Goal: Transaction & Acquisition: Purchase product/service

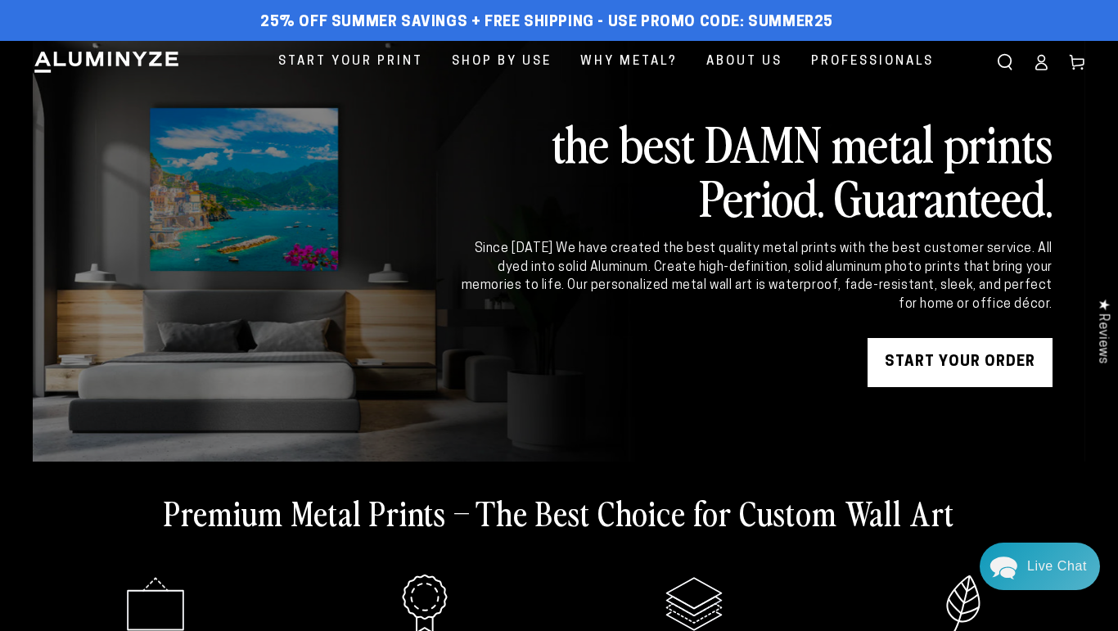
click at [1048, 65] on icon at bounding box center [1041, 62] width 16 height 16
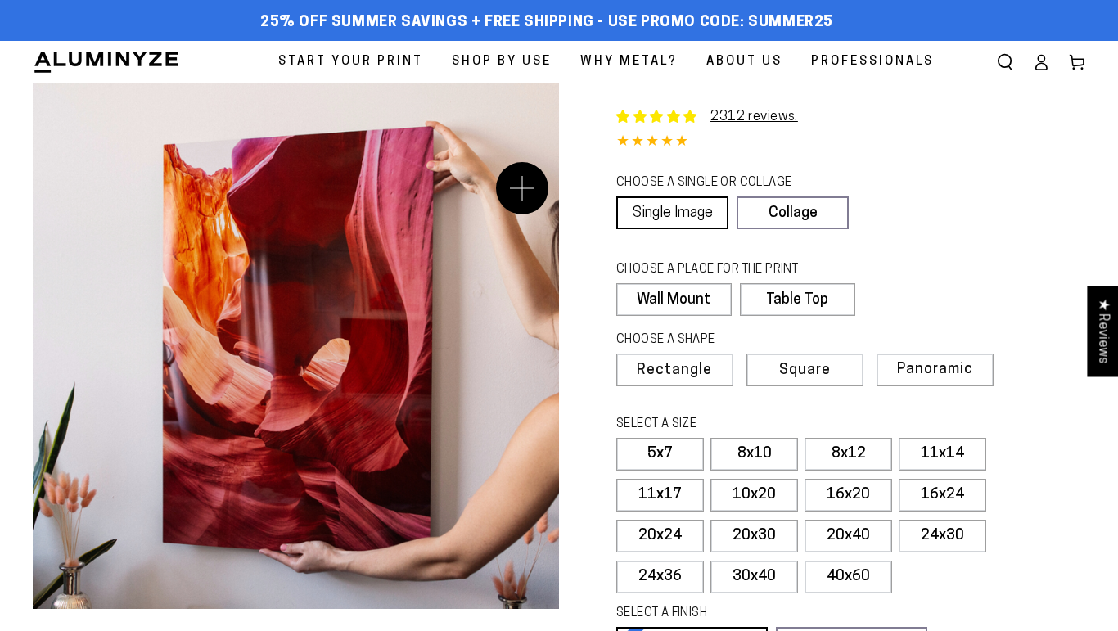
select select "**********"
click at [933, 495] on label "16x24" at bounding box center [943, 495] width 88 height 33
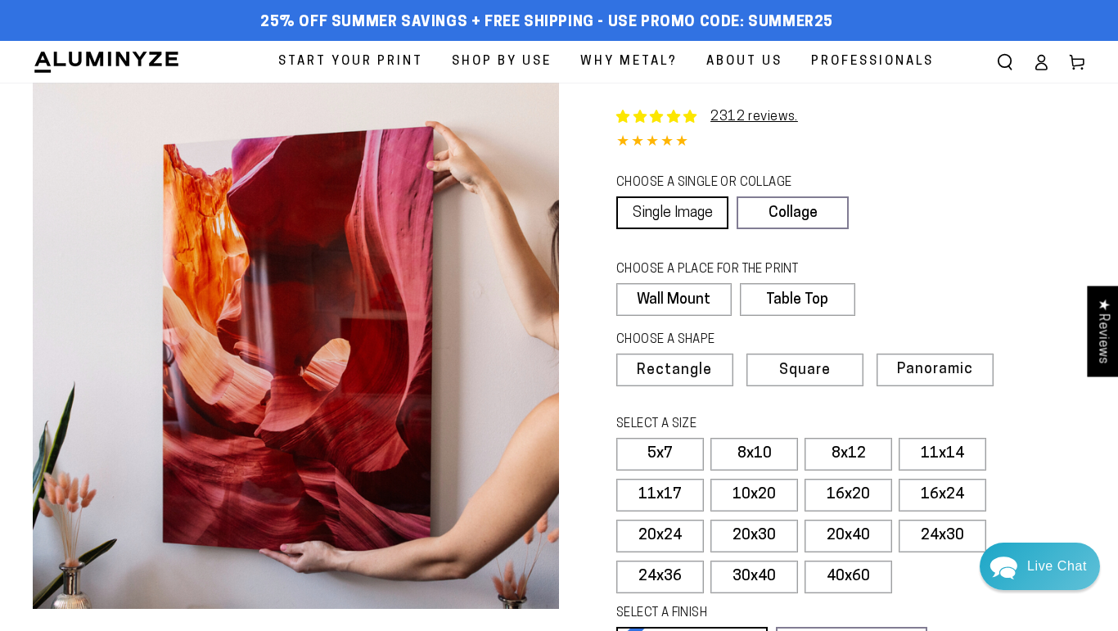
click at [678, 210] on link "Single Image" at bounding box center [673, 213] width 112 height 33
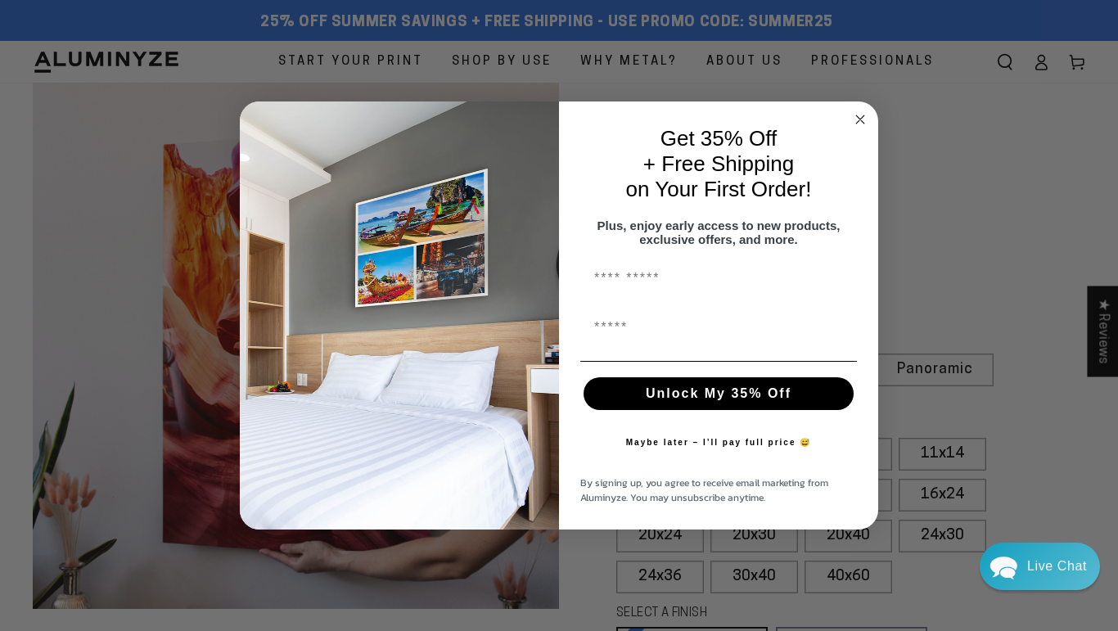
click at [864, 111] on circle "Close dialog" at bounding box center [861, 119] width 19 height 19
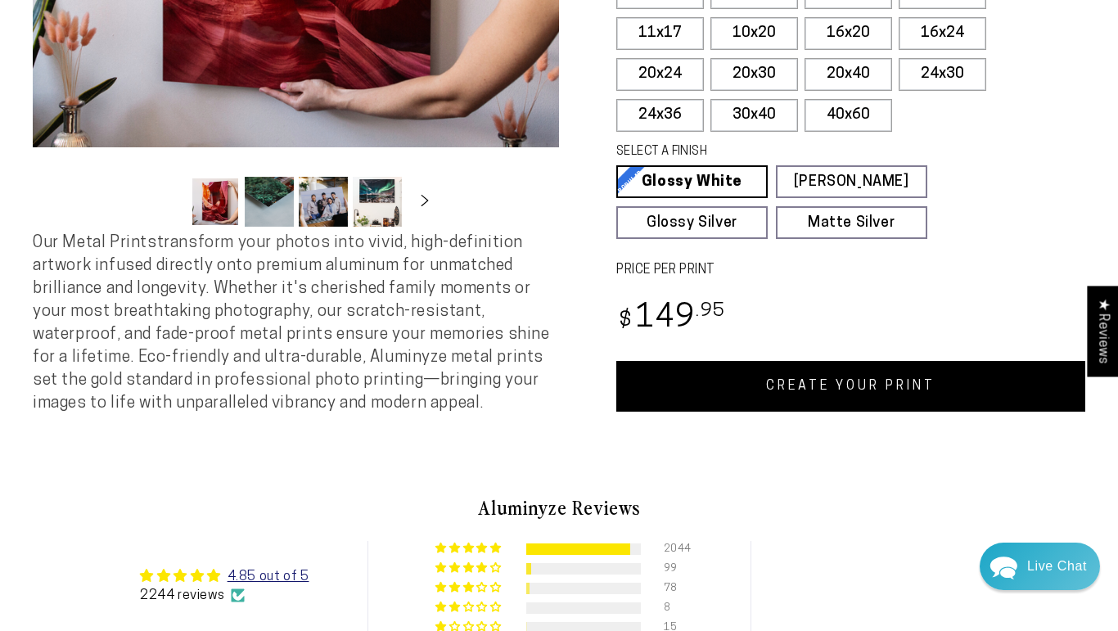
scroll to position [464, 0]
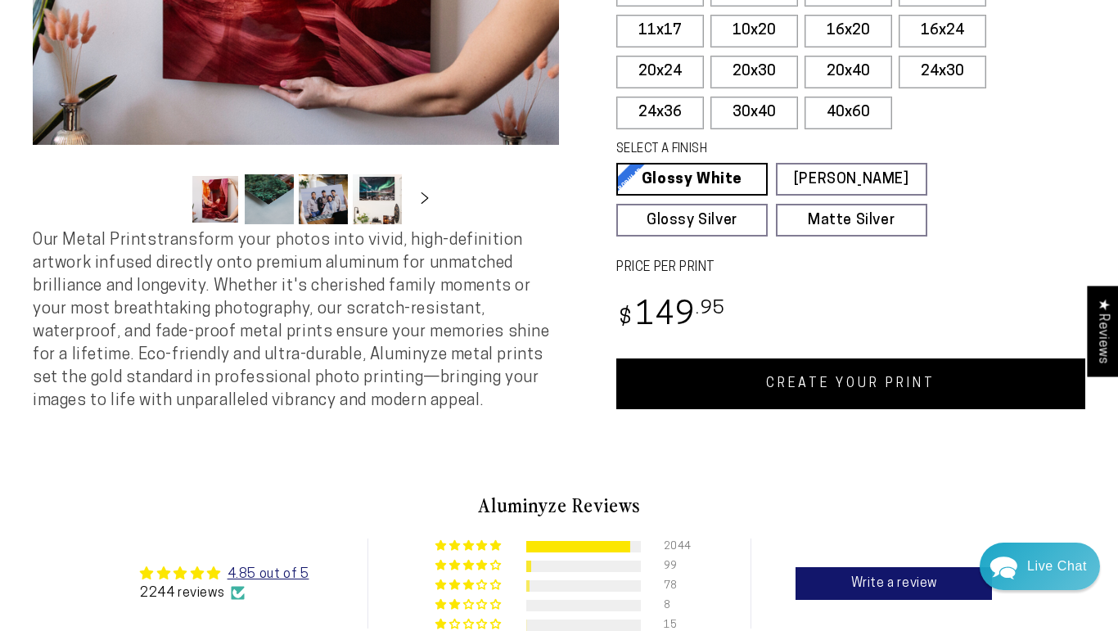
click at [852, 386] on link "CREATE YOUR PRINT" at bounding box center [851, 384] width 469 height 51
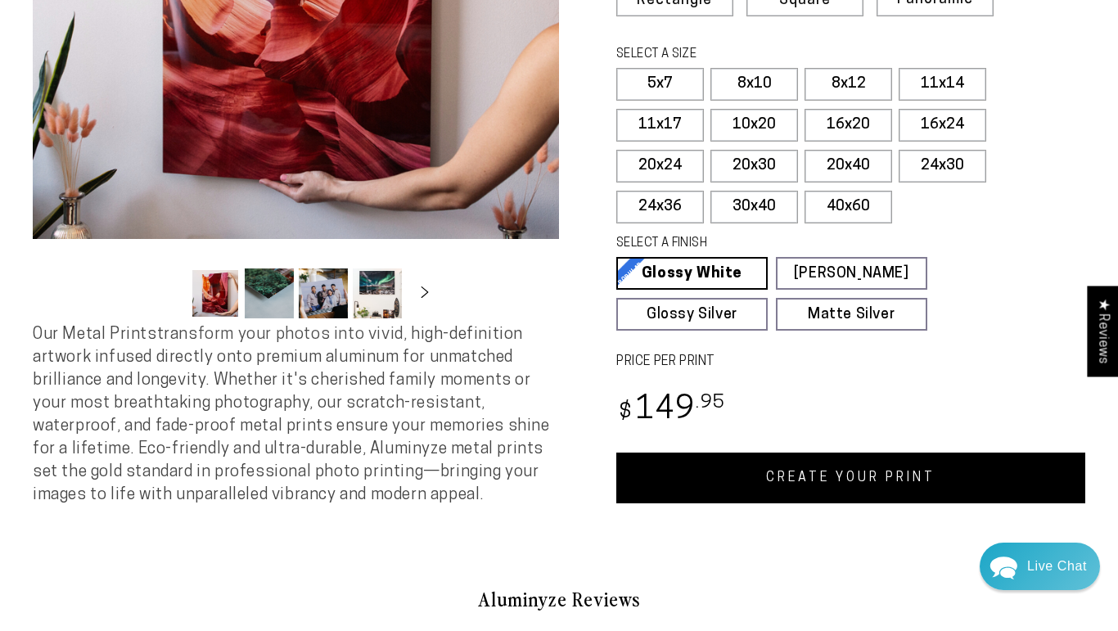
scroll to position [367, 0]
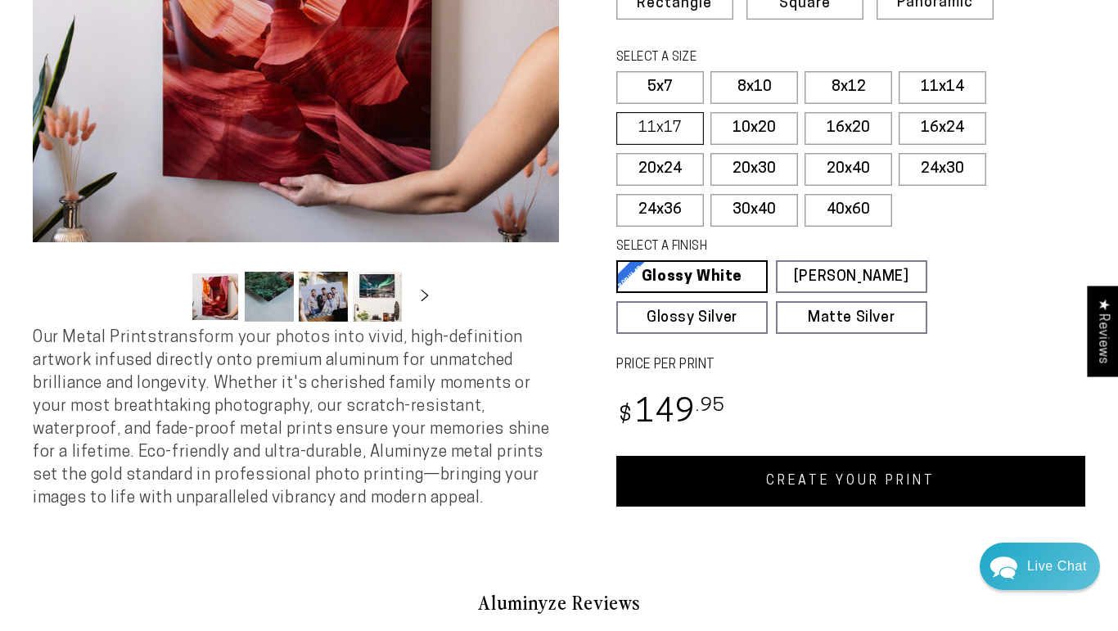
click at [680, 126] on label "11x17" at bounding box center [661, 128] width 88 height 33
click at [945, 134] on label "16x24" at bounding box center [943, 128] width 88 height 33
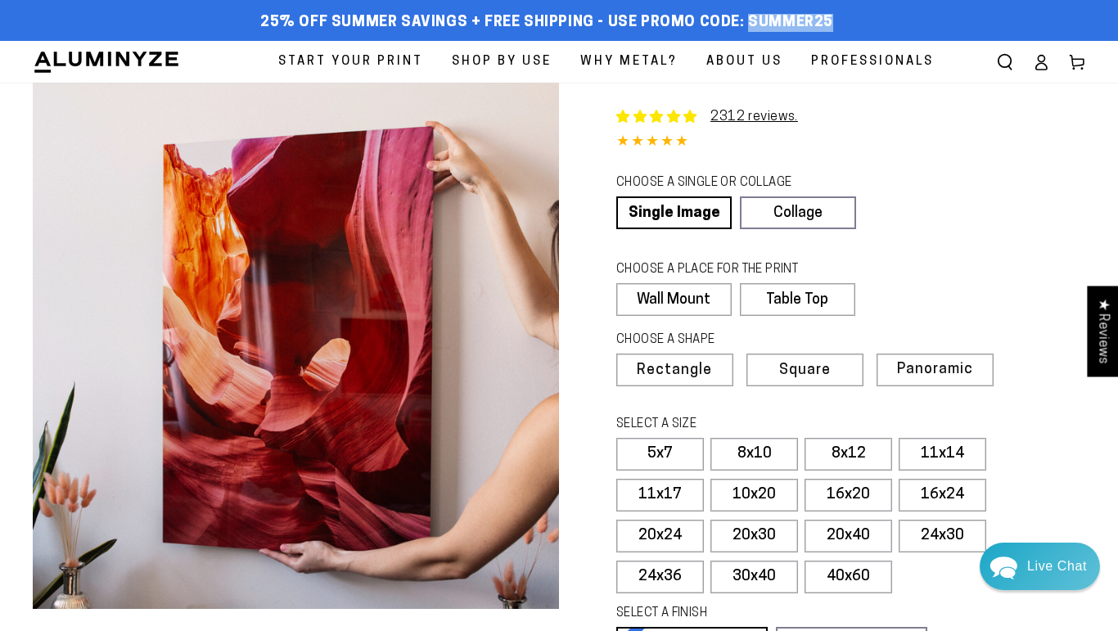
drag, startPoint x: 830, startPoint y: 18, endPoint x: 743, endPoint y: 25, distance: 87.9
click at [743, 25] on div "25% off Summer Savings + Free Shipping - Use Promo Code: SUMMER25 25% OFF - Cod…" at bounding box center [547, 22] width 1028 height 29
copy span "SUMMER25"
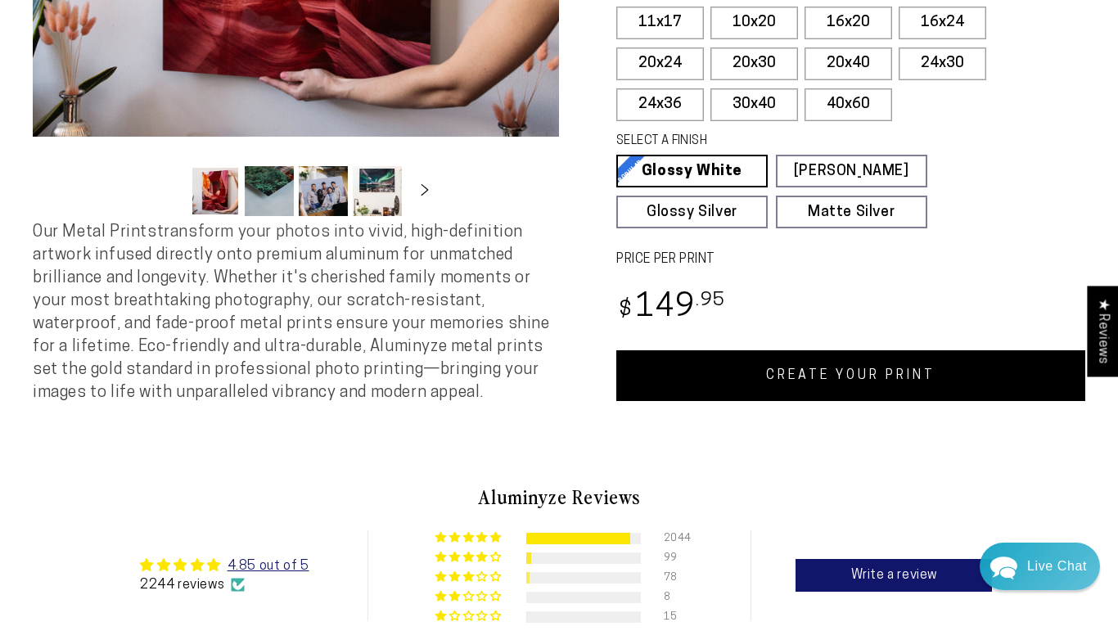
scroll to position [478, 0]
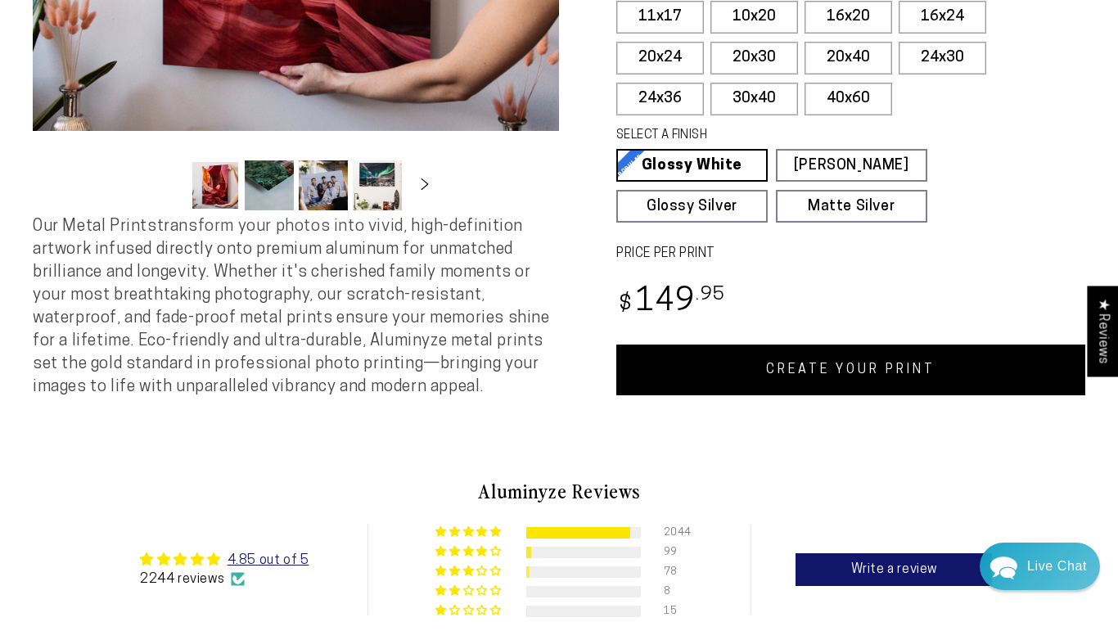
click at [852, 375] on link "CREATE YOUR PRINT" at bounding box center [851, 370] width 469 height 51
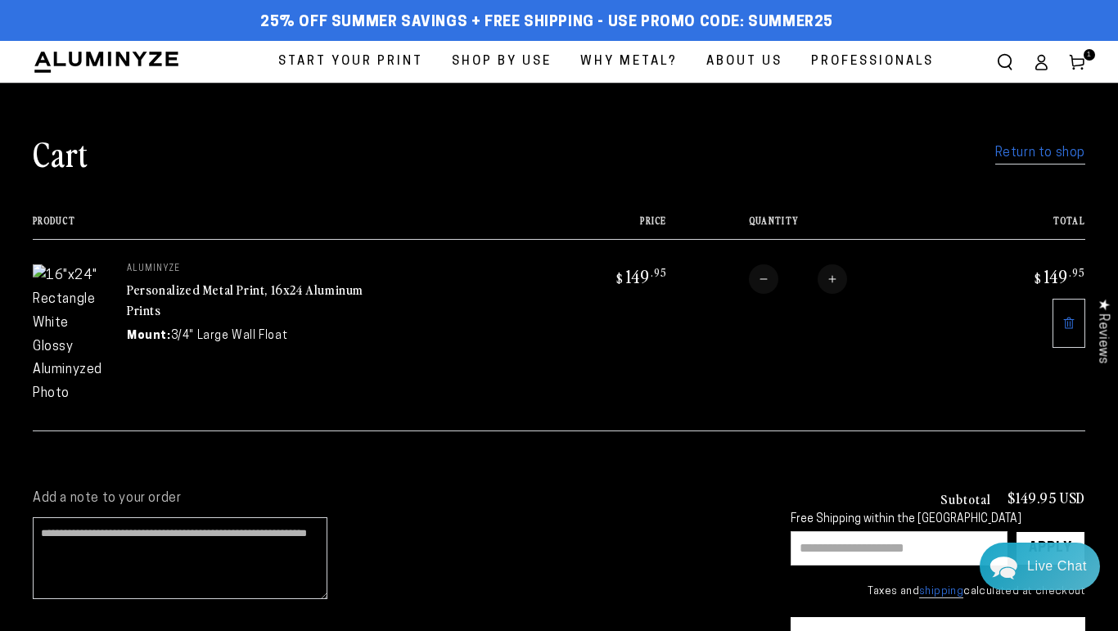
click at [883, 531] on input "text" at bounding box center [899, 548] width 217 height 34
paste input "********"
type input "********"
click at [1064, 532] on div "Apply" at bounding box center [1050, 548] width 43 height 33
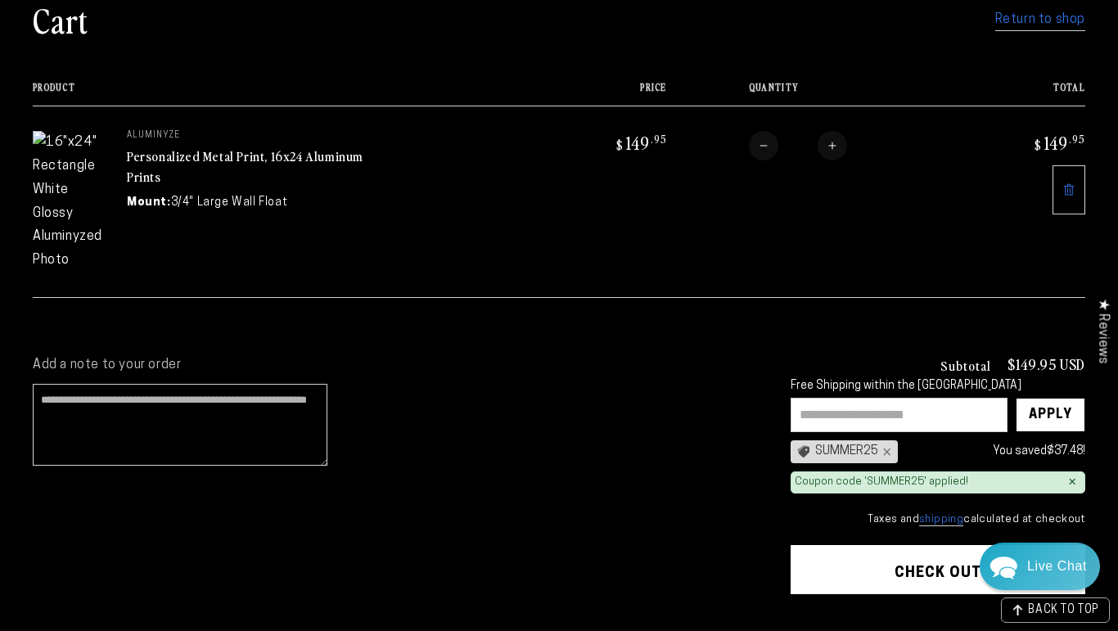
scroll to position [134, 0]
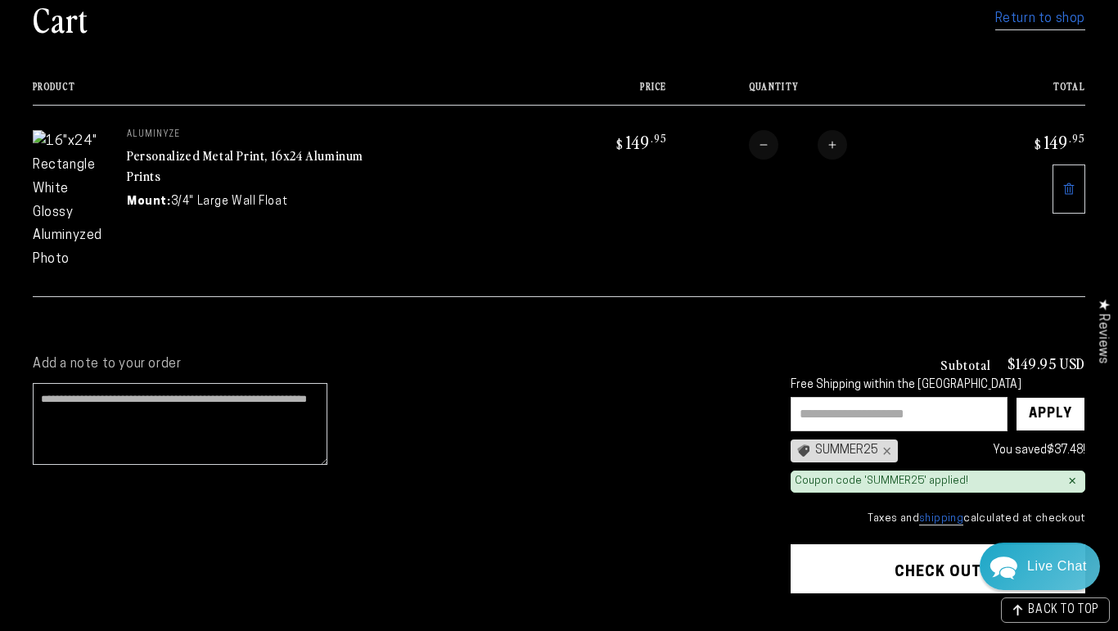
click at [832, 144] on button "Increase quantity for Personalized Metal Print, 16x24 Aluminum Prints" at bounding box center [832, 144] width 29 height 29
type input "*"
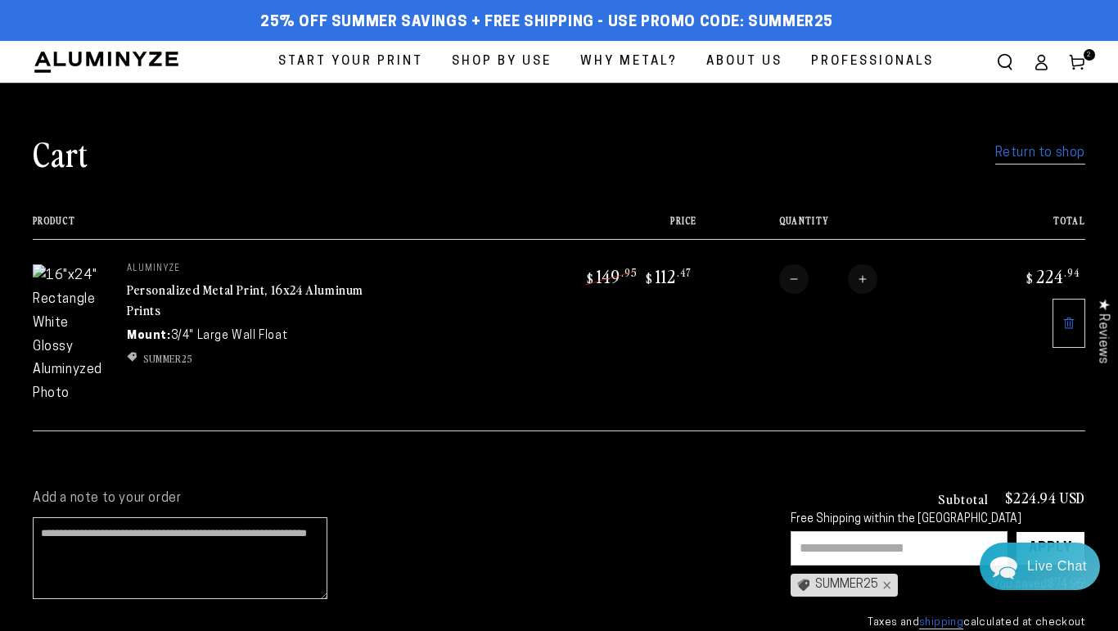
click at [1036, 152] on link "Return to shop" at bounding box center [1041, 154] width 90 height 24
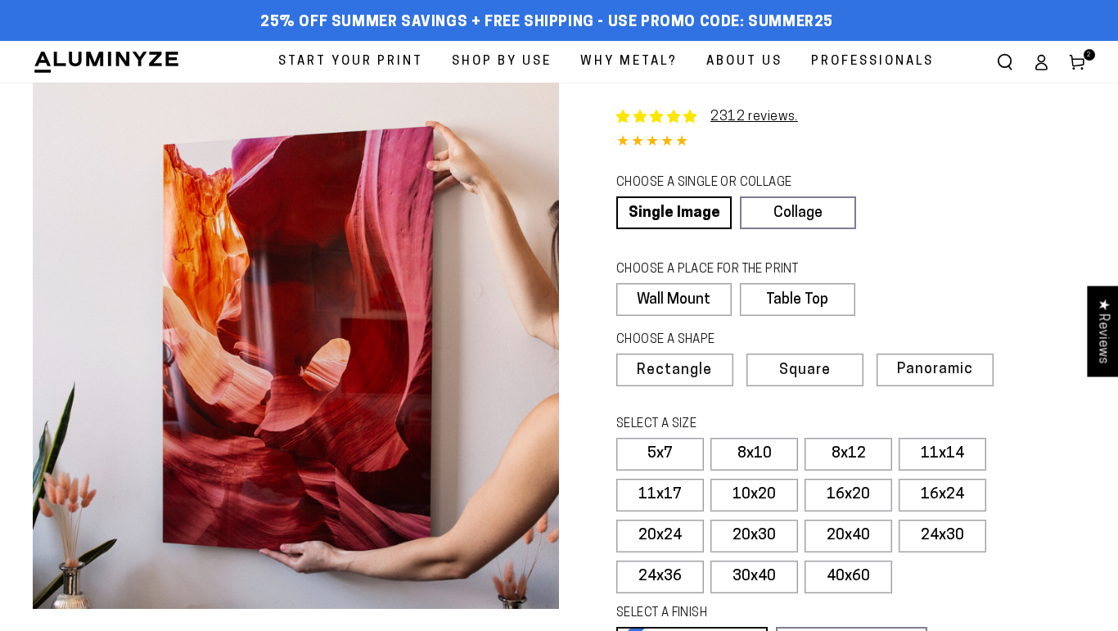
select select "**********"
click at [672, 497] on label "11x17" at bounding box center [661, 495] width 88 height 33
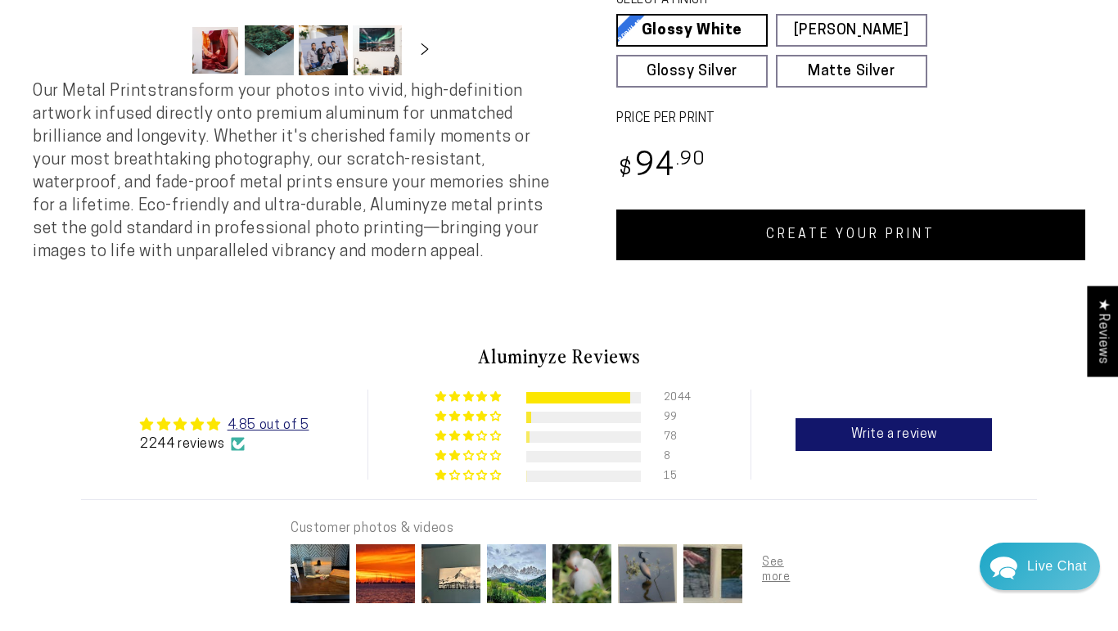
scroll to position [612, 0]
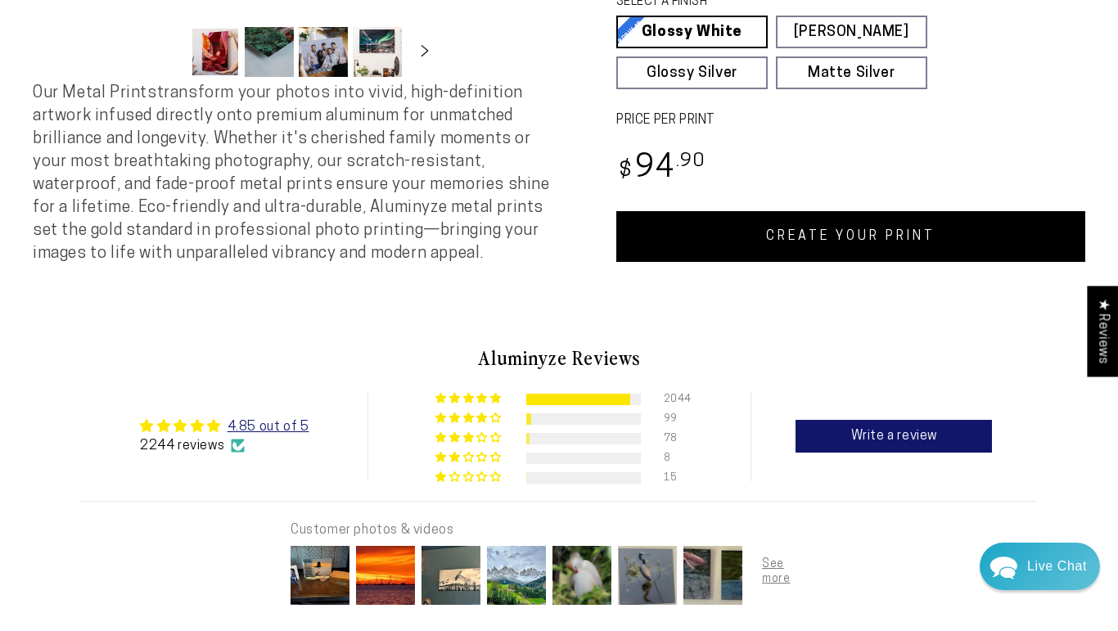
click at [844, 238] on link "CREATE YOUR PRINT" at bounding box center [851, 236] width 469 height 51
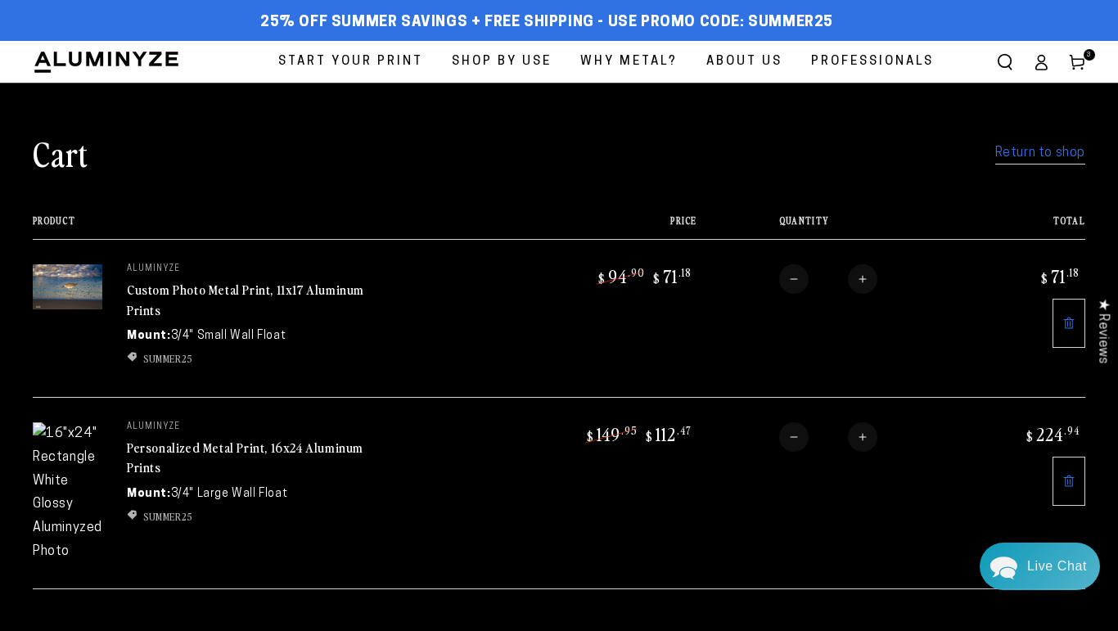
click at [856, 280] on button "Increase quantity for Custom Photo Metal Print, 11x17 Aluminum Prints" at bounding box center [862, 278] width 29 height 29
type input "*"
click at [1074, 483] on icon at bounding box center [1069, 481] width 13 height 13
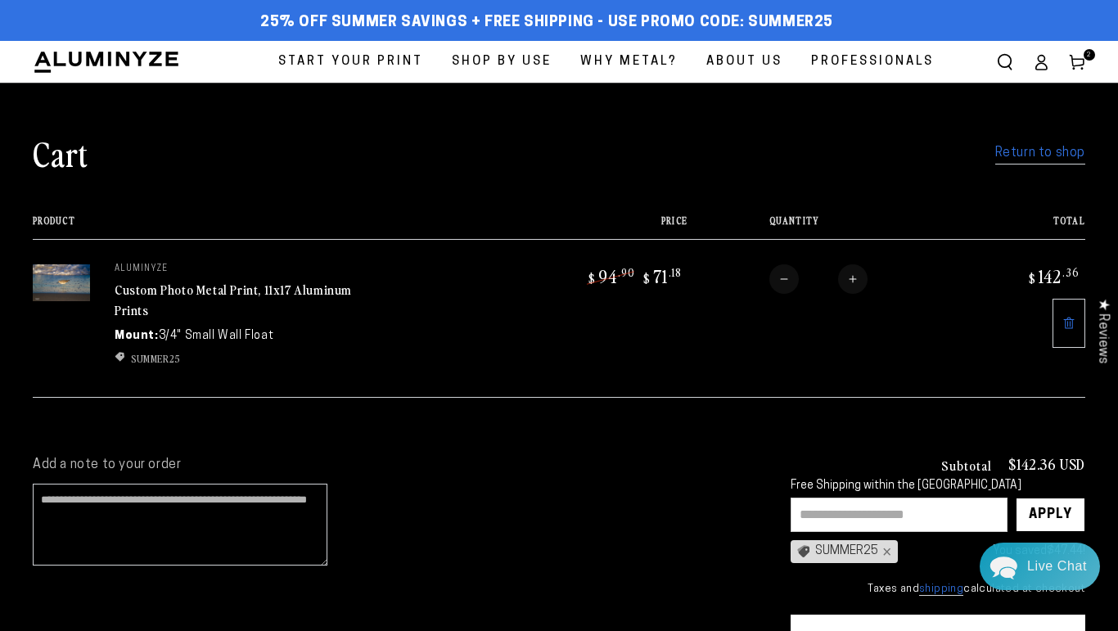
click at [1043, 155] on link "Return to shop" at bounding box center [1041, 154] width 90 height 24
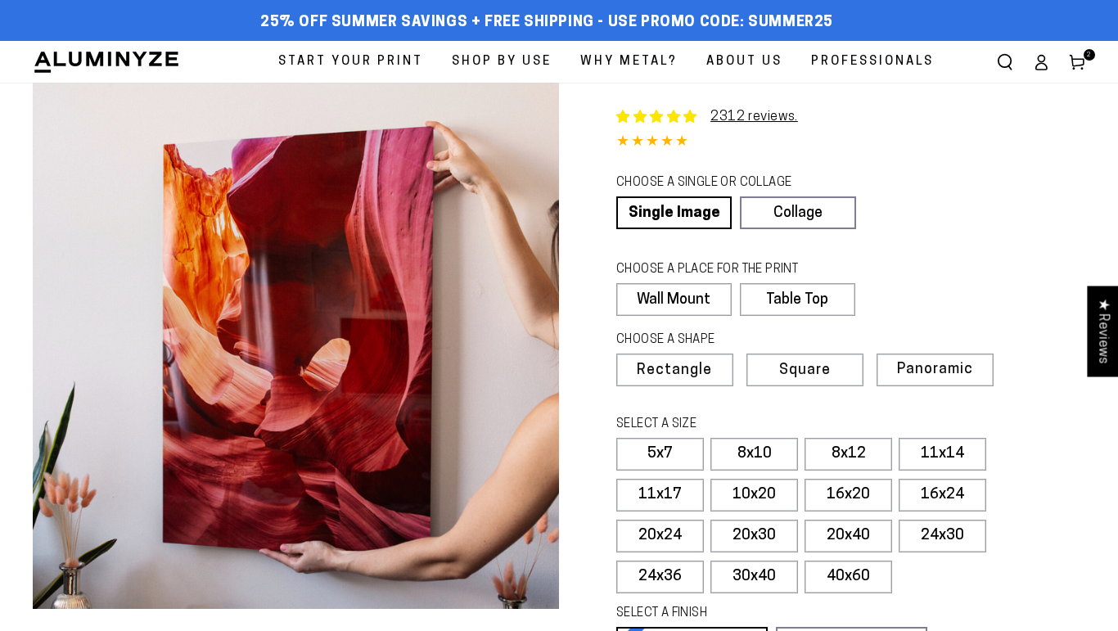
select select "**********"
click at [951, 497] on label "16x24" at bounding box center [943, 495] width 88 height 33
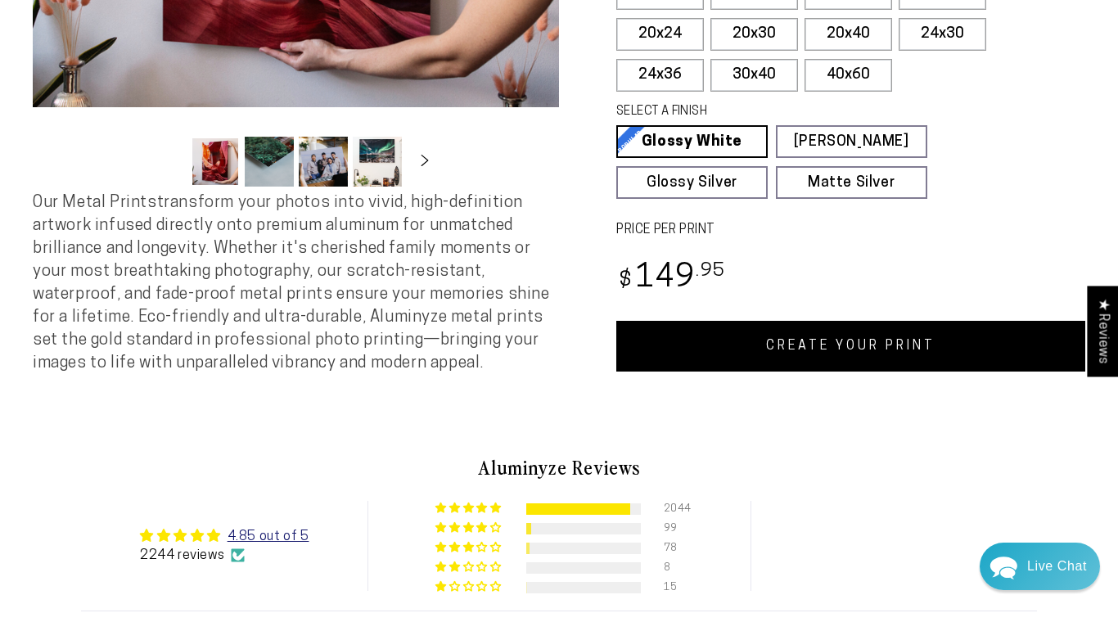
scroll to position [599, 0]
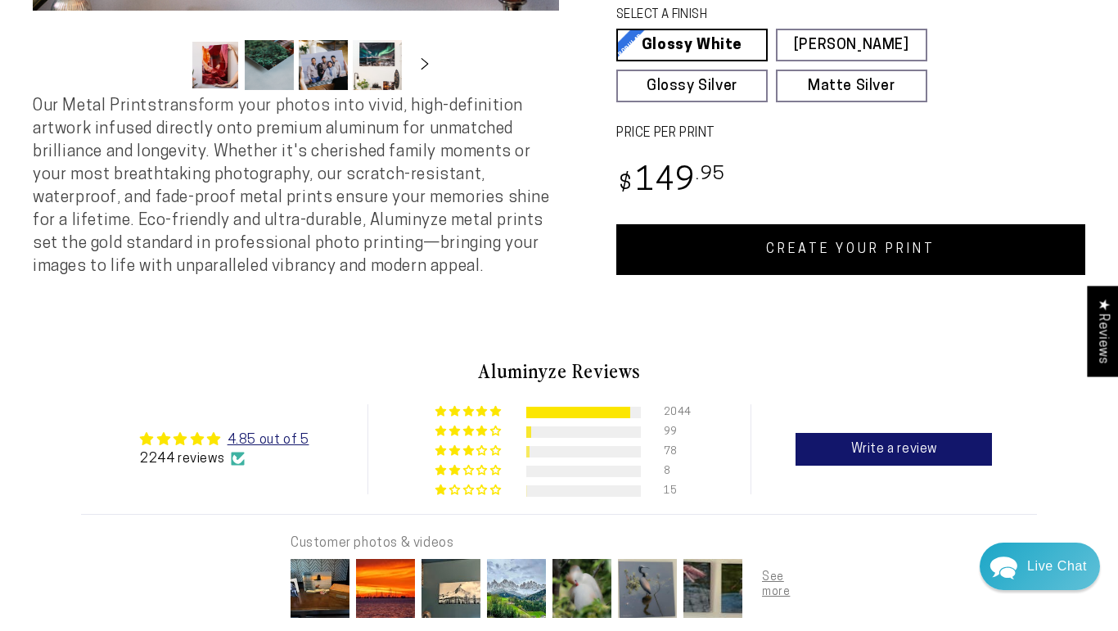
click at [841, 250] on link "CREATE YOUR PRINT" at bounding box center [851, 249] width 469 height 51
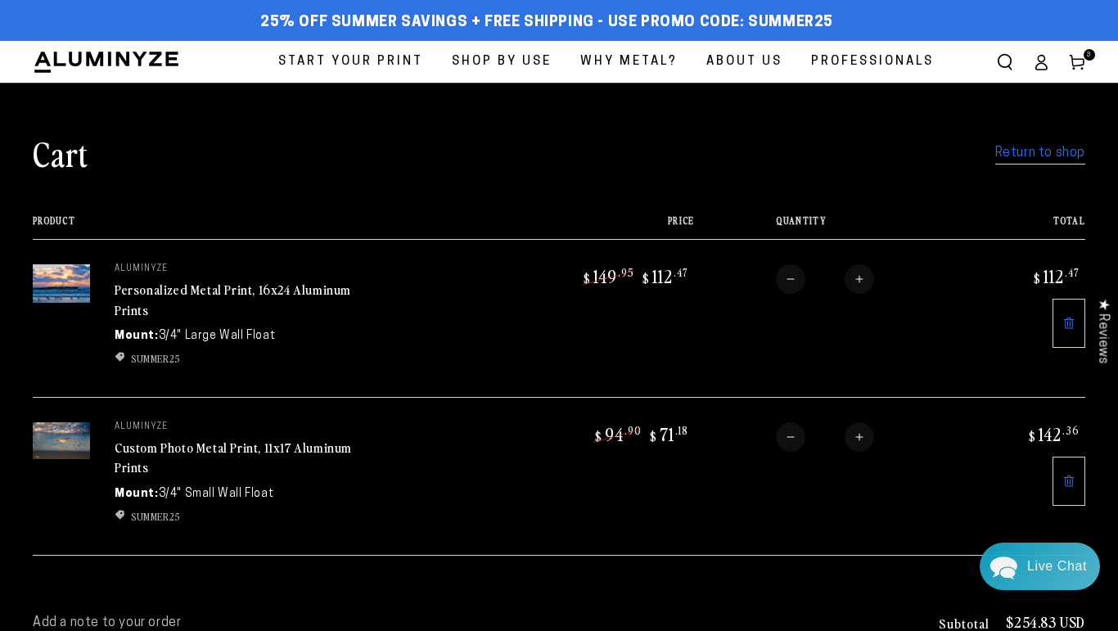
click at [863, 282] on button "Increase quantity for Personalized Metal Print, 16x24 Aluminum Prints" at bounding box center [859, 278] width 29 height 29
type input "*"
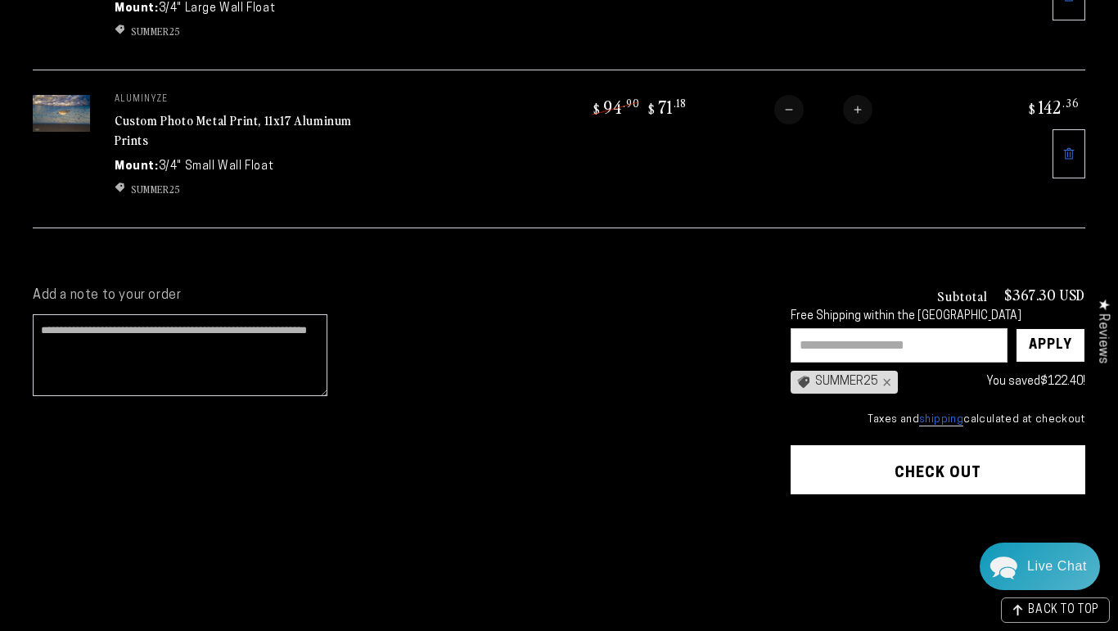
scroll to position [379, 0]
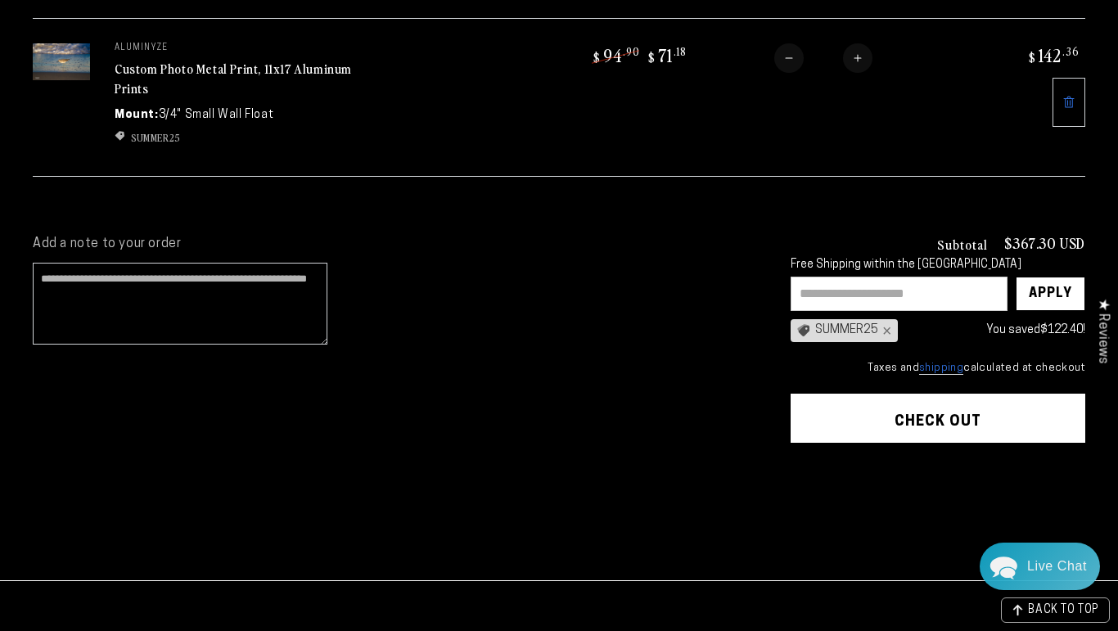
click at [870, 292] on input "text" at bounding box center [899, 294] width 217 height 34
paste input "********"
type input "********"
click at [1073, 283] on div "Apply" at bounding box center [1051, 294] width 70 height 34
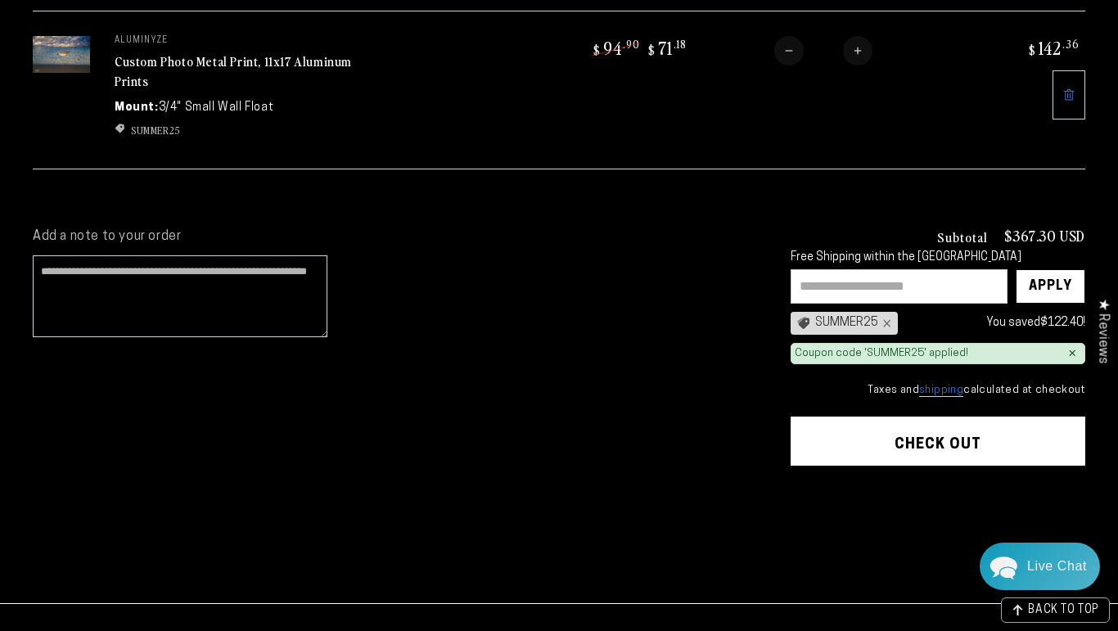
scroll to position [387, 0]
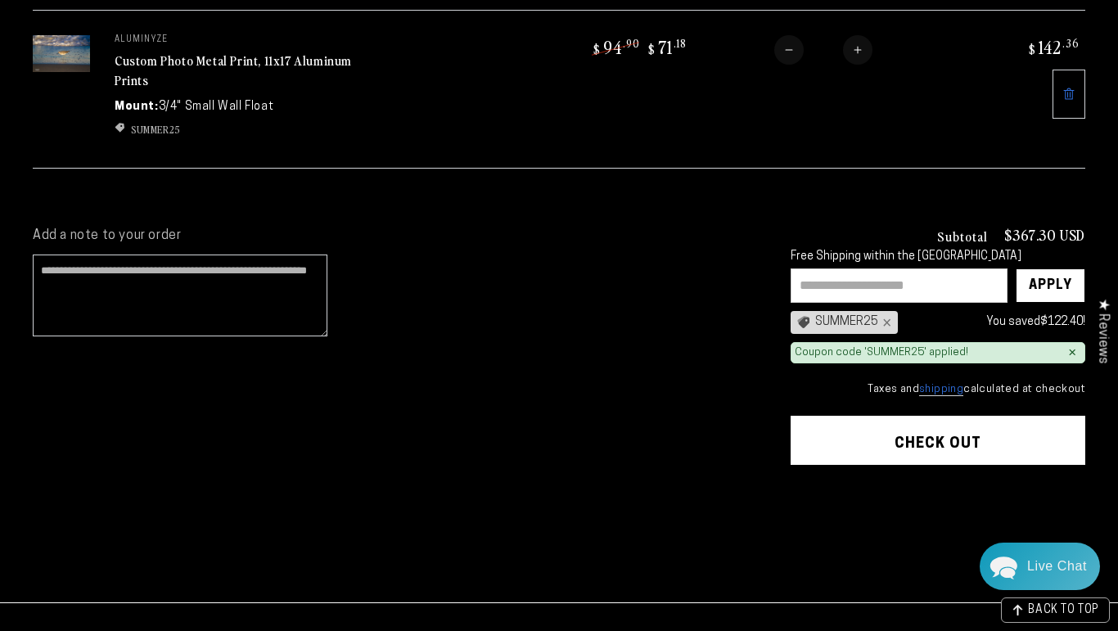
click at [861, 52] on button "Increase quantity for Custom Photo Metal Print, 11x17 Aluminum Prints" at bounding box center [857, 49] width 29 height 29
type input "*"
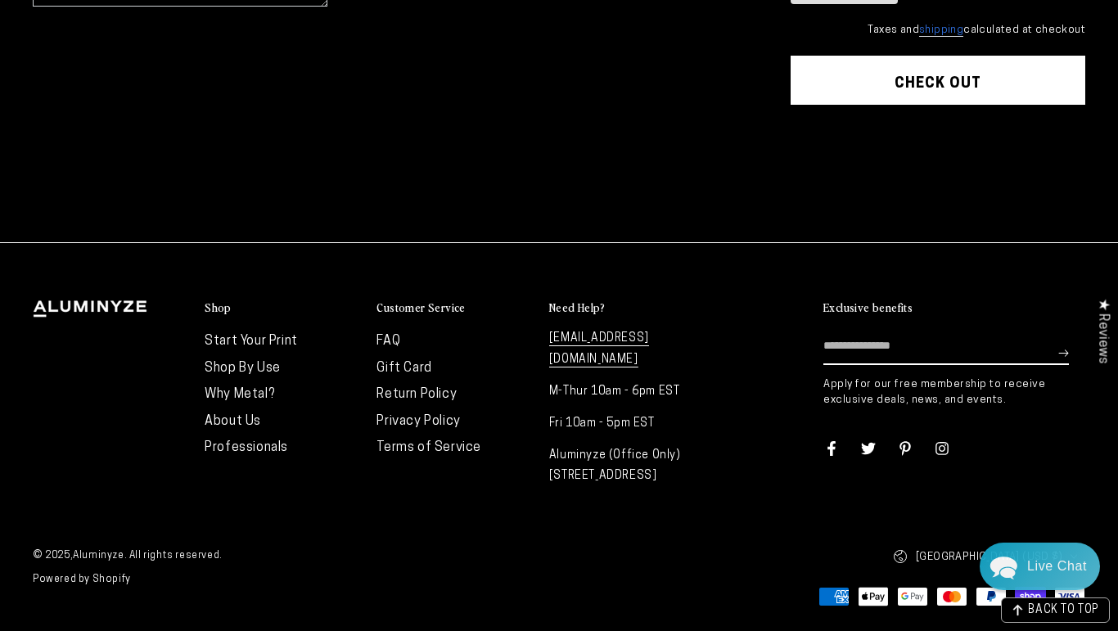
scroll to position [816, 0]
click at [912, 346] on input "Enter email here" at bounding box center [947, 346] width 246 height 37
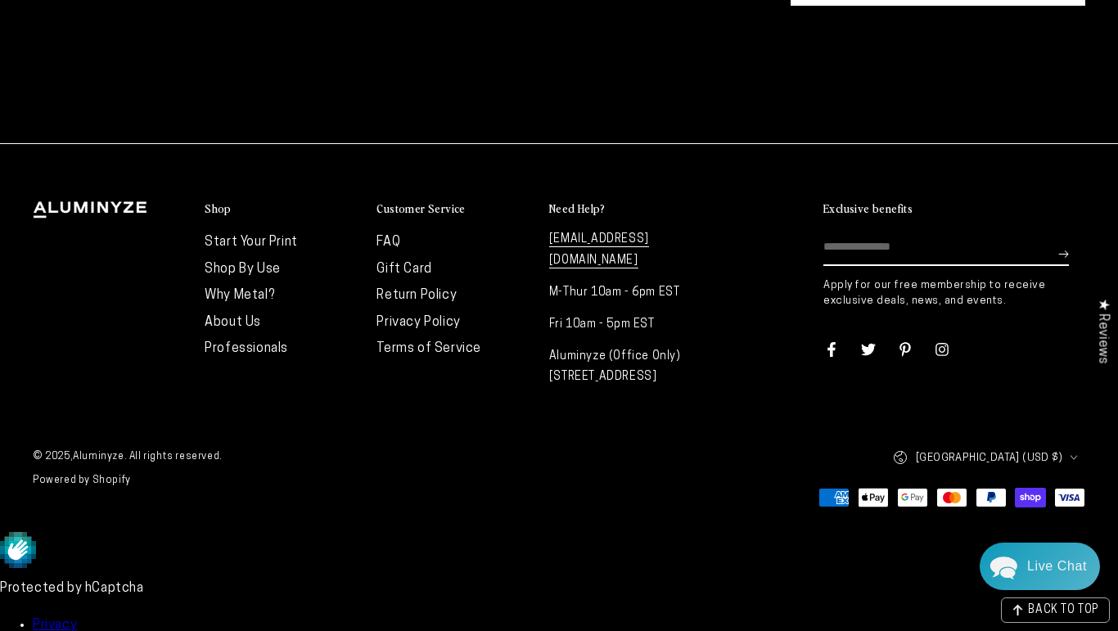
type input "*"
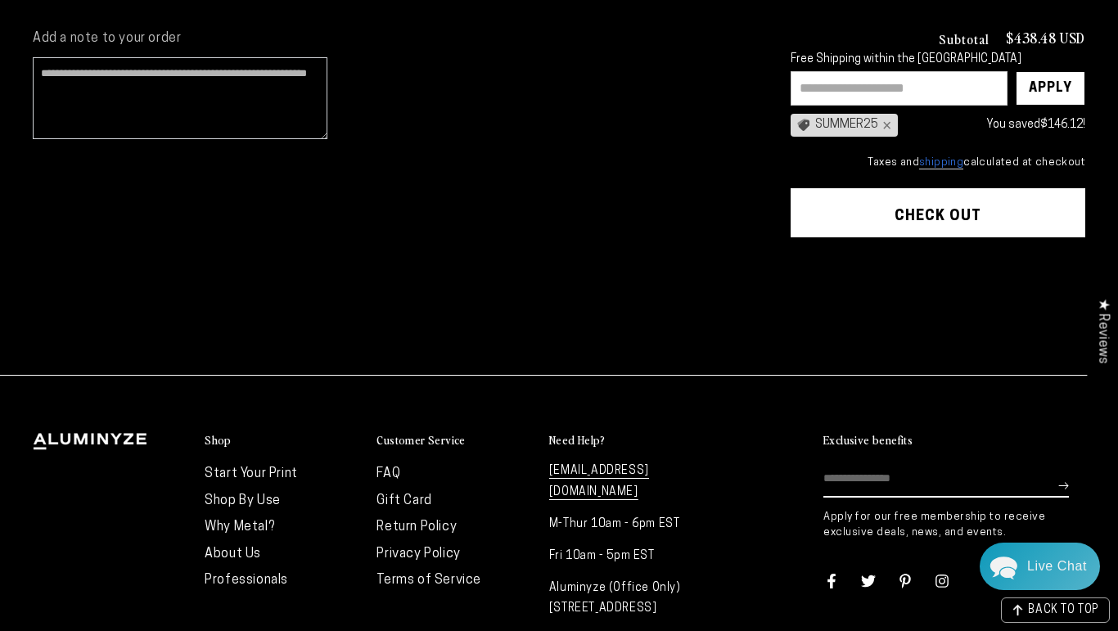
scroll to position [535, 0]
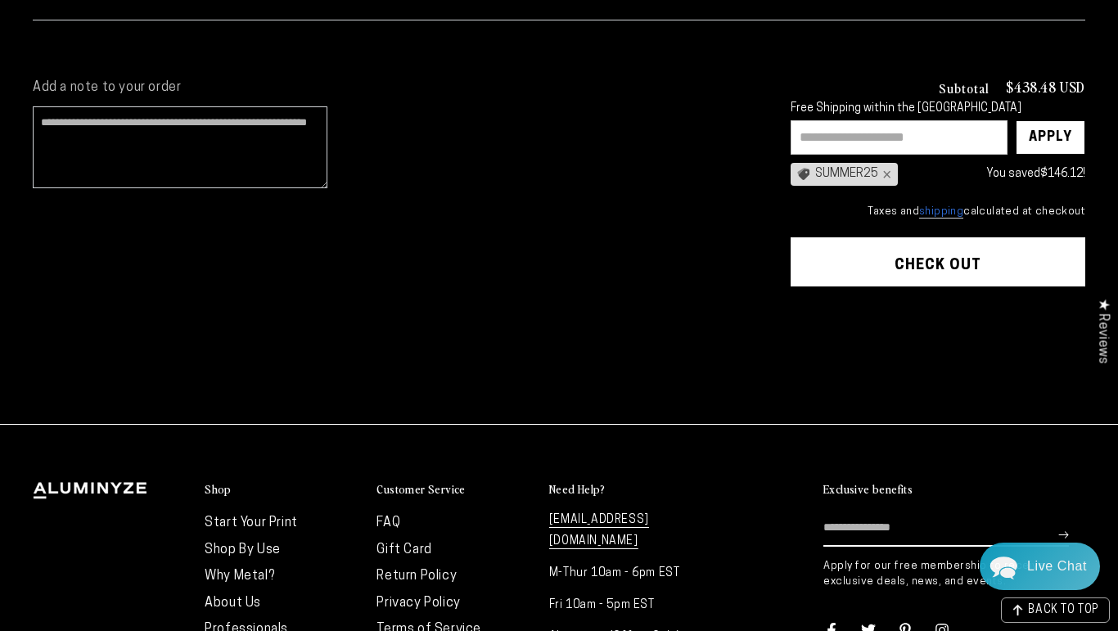
click at [953, 257] on button "Check out" at bounding box center [938, 261] width 295 height 49
